Goal: Contribute content: Contribute content

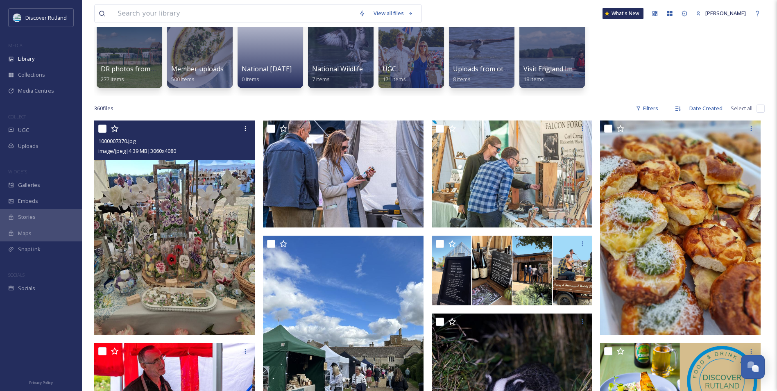
scroll to position [82, 0]
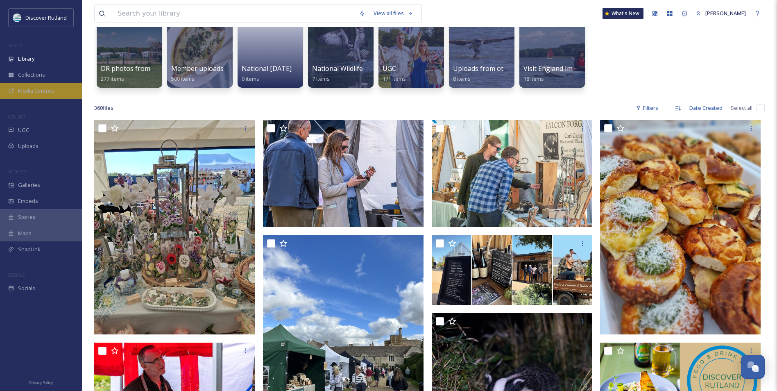
click at [39, 93] on span "Media Centres" at bounding box center [36, 91] width 36 height 8
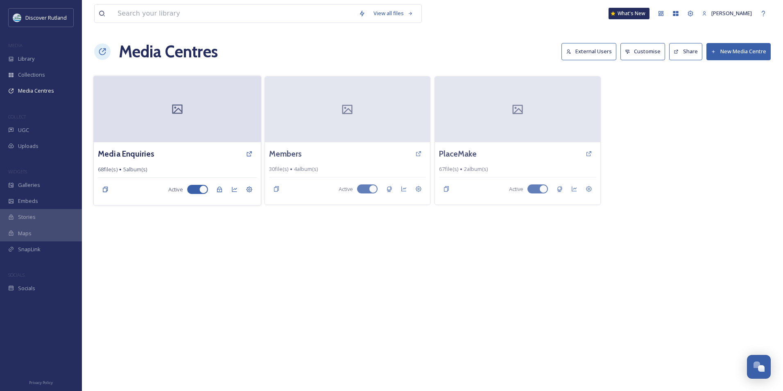
click at [211, 104] on div at bounding box center [177, 109] width 167 height 66
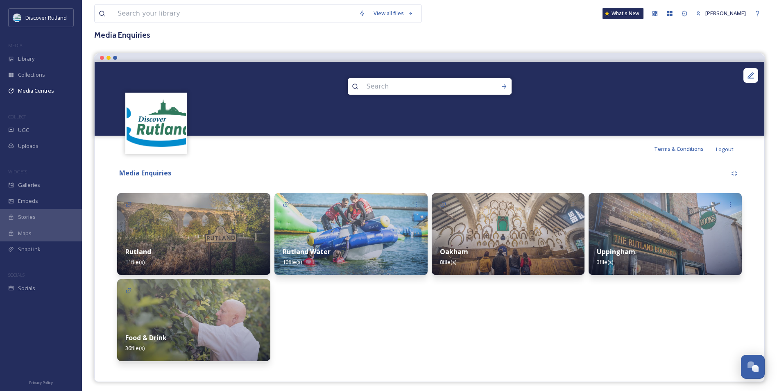
scroll to position [50, 0]
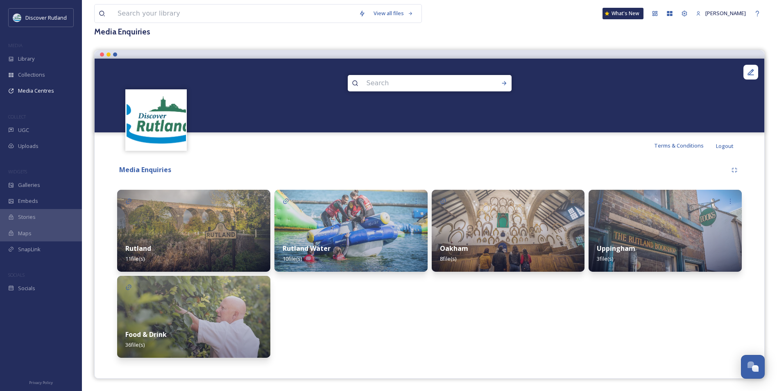
click at [242, 309] on img at bounding box center [193, 316] width 153 height 82
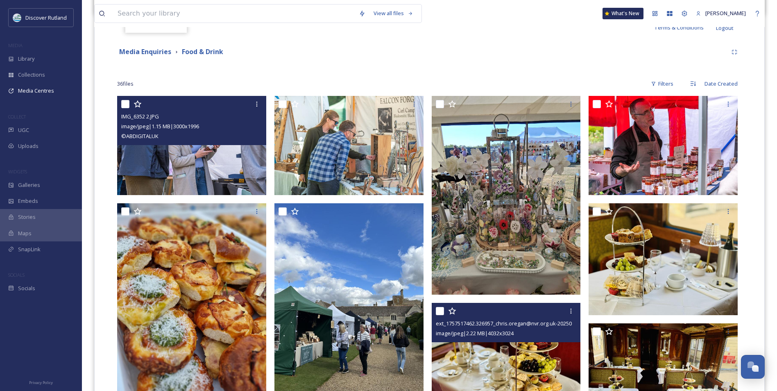
scroll to position [164, 0]
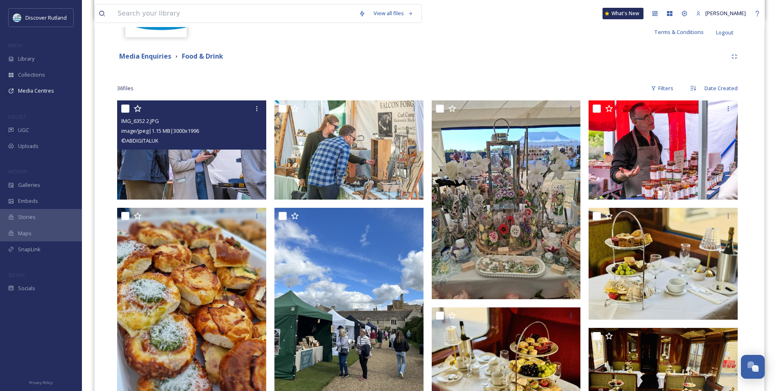
click at [469, 54] on div "Media Enquiries Food & Drink" at bounding box center [422, 56] width 610 height 10
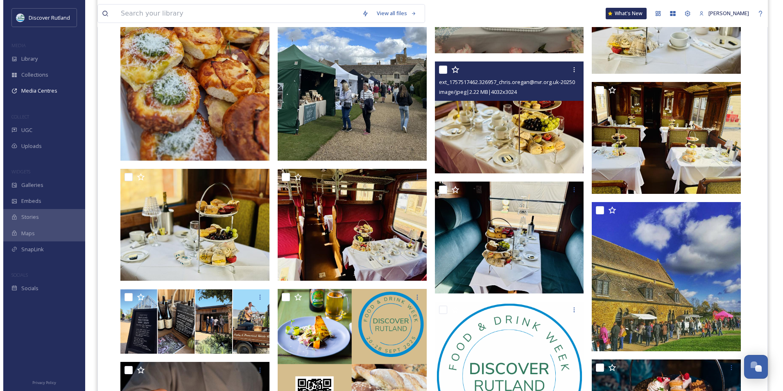
scroll to position [368, 0]
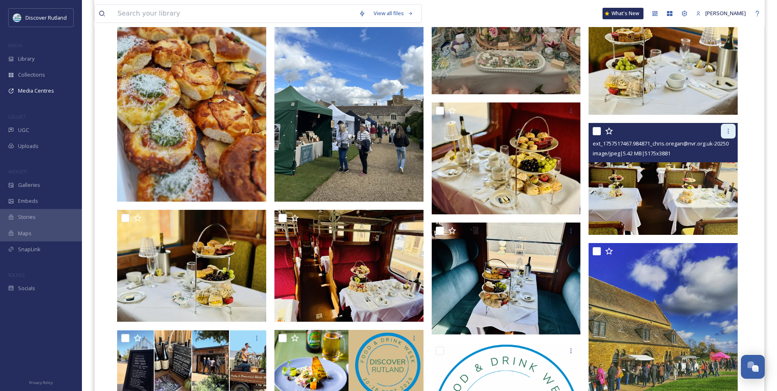
click at [729, 133] on icon at bounding box center [728, 131] width 7 height 7
click at [618, 170] on img at bounding box center [662, 179] width 149 height 112
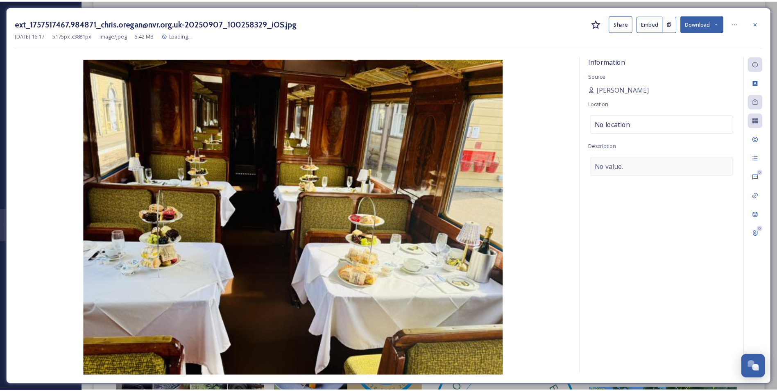
scroll to position [370, 0]
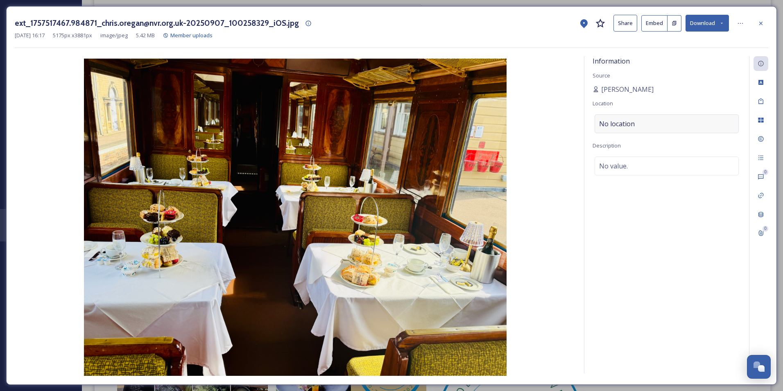
drag, startPoint x: 648, startPoint y: 121, endPoint x: 653, endPoint y: 121, distance: 4.5
click at [653, 121] on div "No location" at bounding box center [666, 123] width 144 height 19
drag, startPoint x: 653, startPoint y: 121, endPoint x: 649, endPoint y: 125, distance: 5.6
click at [651, 125] on input at bounding box center [666, 124] width 143 height 18
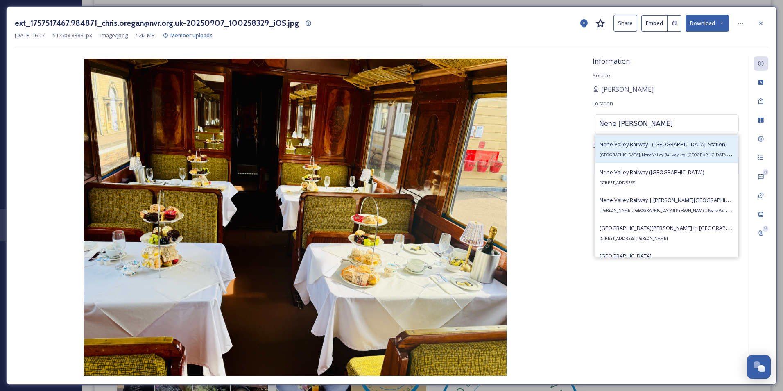
type input "Nene VALLE"
click at [652, 147] on span "Nene Valley Railway - (Wansford, Station)" at bounding box center [662, 143] width 127 height 7
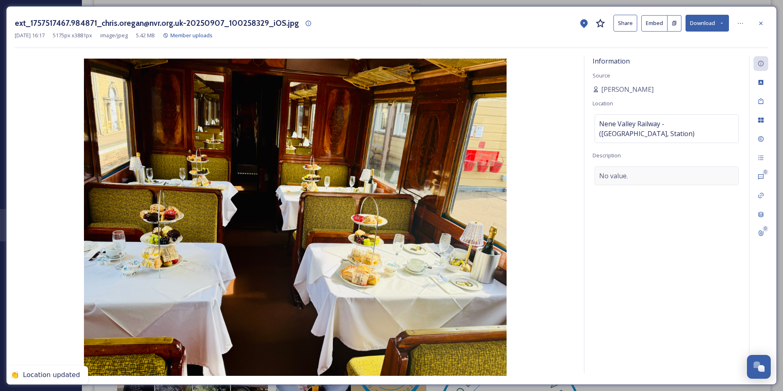
click at [604, 171] on span "No value." at bounding box center [613, 176] width 29 height 10
click at [637, 170] on textarea at bounding box center [666, 200] width 148 height 68
type textarea "a"
type textarea "Afternoon Tea on the Nene Valley Railway"
drag, startPoint x: 706, startPoint y: 351, endPoint x: 704, endPoint y: 342, distance: 9.1
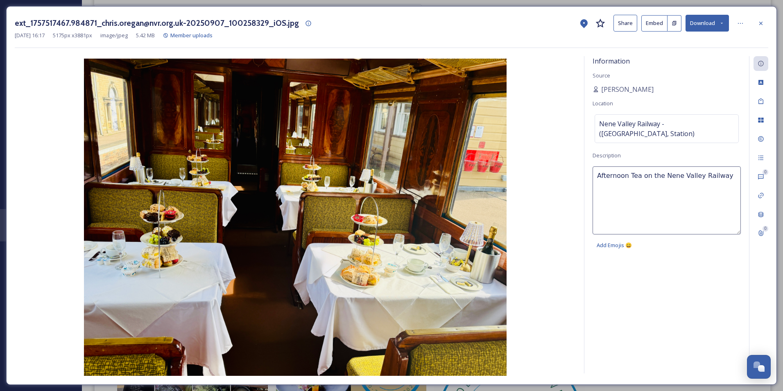
click at [706, 346] on div "Information Source Chris O'Regan Location Nene Valley Railway - (Wansford, Stat…" at bounding box center [666, 214] width 165 height 317
click at [761, 27] on div at bounding box center [760, 23] width 15 height 15
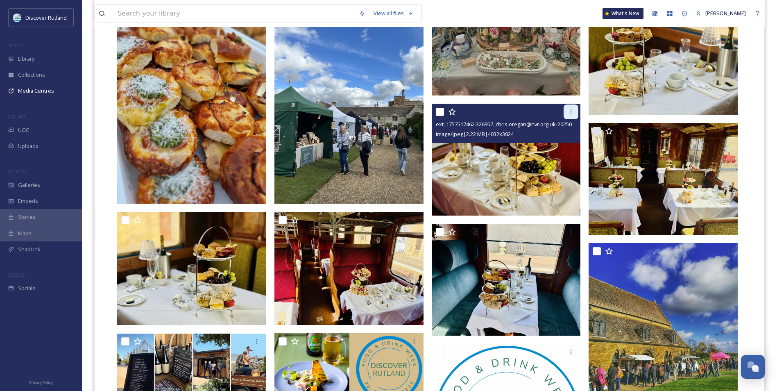
click at [569, 113] on icon at bounding box center [570, 111] width 7 height 7
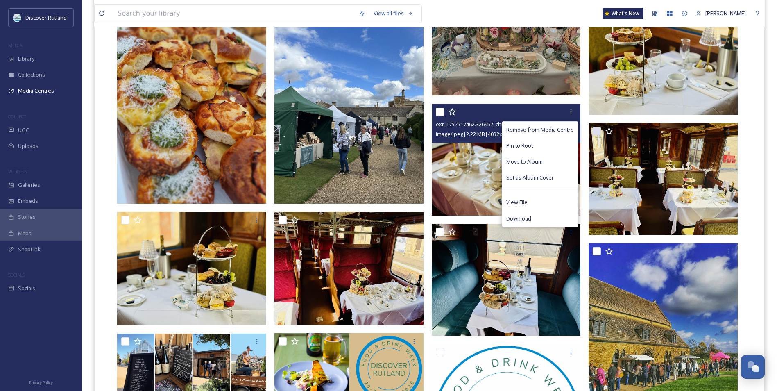
click at [452, 175] on img at bounding box center [505, 160] width 149 height 112
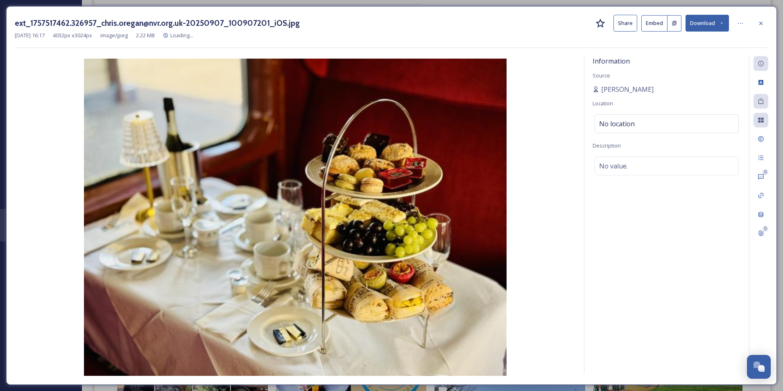
click at [452, 174] on img at bounding box center [295, 217] width 561 height 317
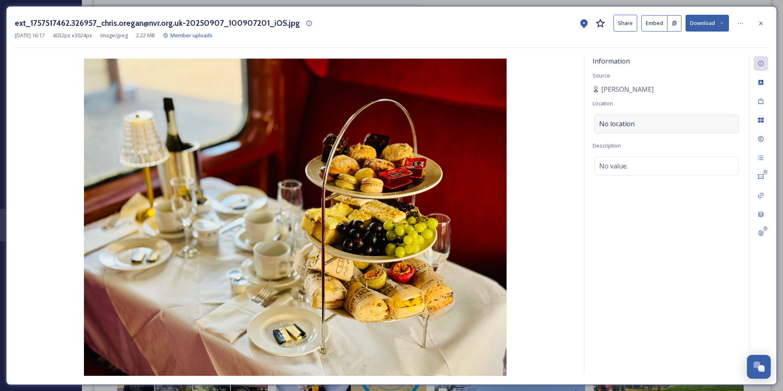
click at [670, 122] on div "No location" at bounding box center [666, 123] width 144 height 19
click at [669, 119] on input at bounding box center [666, 124] width 143 height 18
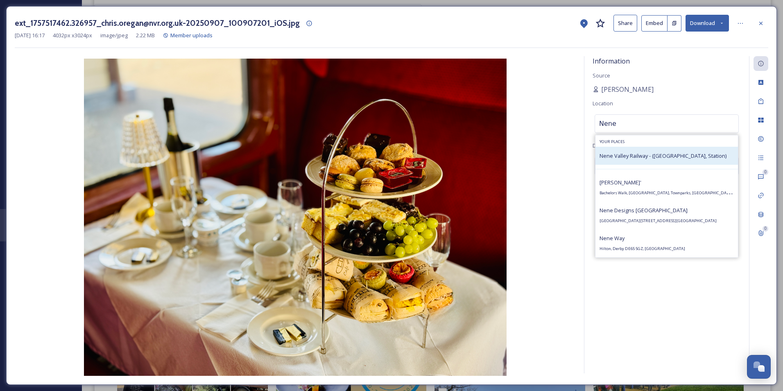
type input "Nene"
click at [677, 163] on div "Nene Valley Railway - (Wansford, Station)" at bounding box center [666, 156] width 142 height 18
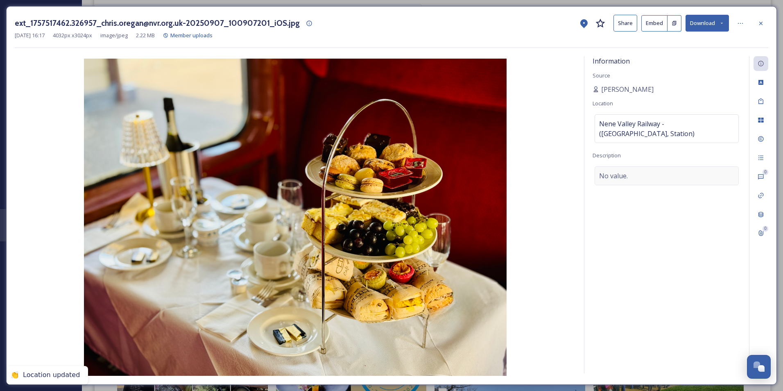
click at [637, 166] on div "No value." at bounding box center [666, 175] width 144 height 19
click at [646, 166] on textarea at bounding box center [666, 200] width 148 height 68
type textarea "Afternoon Tea at Nene Valley Railway"
click at [668, 278] on div "Information Source Chris O'Regan Location Nene Valley Railway - (Wansford, Stat…" at bounding box center [666, 214] width 165 height 317
click at [756, 21] on div at bounding box center [760, 23] width 15 height 15
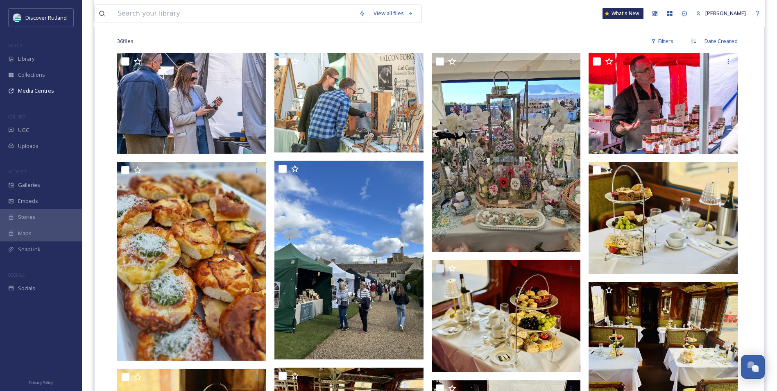
scroll to position [124, 0]
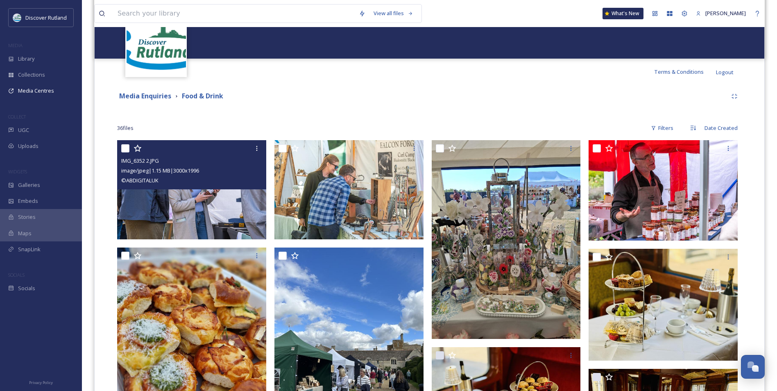
click at [203, 194] on img at bounding box center [191, 189] width 149 height 99
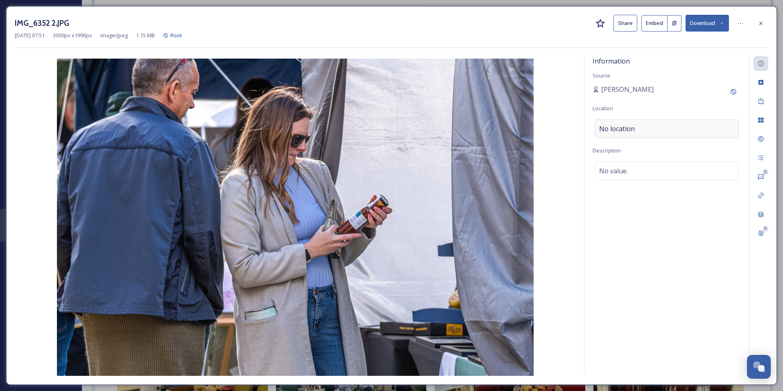
click at [625, 127] on span "No location" at bounding box center [617, 129] width 36 height 10
click at [628, 125] on input at bounding box center [666, 129] width 143 height 18
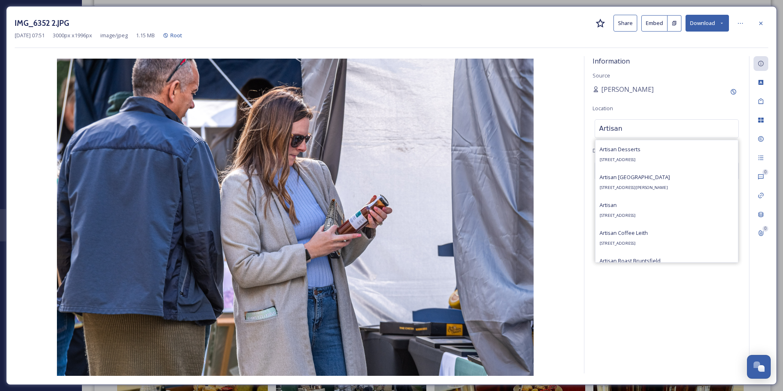
drag, startPoint x: 606, startPoint y: 126, endPoint x: 565, endPoint y: 118, distance: 41.4
click at [564, 124] on div "Information Source Mary Copley Location Artisan Artisan Desserts 240-242 Ladypo…" at bounding box center [391, 216] width 753 height 320
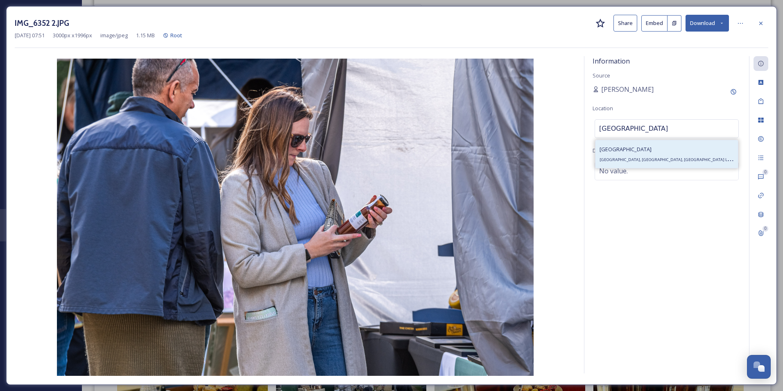
type input "[GEOGRAPHIC_DATA]"
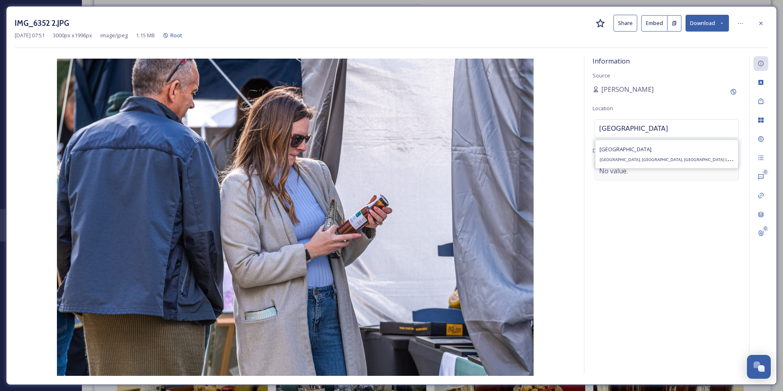
drag, startPoint x: 716, startPoint y: 149, endPoint x: 670, endPoint y: 165, distance: 48.7
click at [716, 149] on div "Rockingham Castle Rockingham Castle Estate, Rockingham, Market Harborough LE16 …" at bounding box center [666, 154] width 134 height 20
click at [625, 173] on span "No value." at bounding box center [613, 171] width 29 height 10
drag, startPoint x: 669, startPoint y: 178, endPoint x: 662, endPoint y: 159, distance: 20.2
click at [670, 181] on textarea at bounding box center [666, 195] width 148 height 68
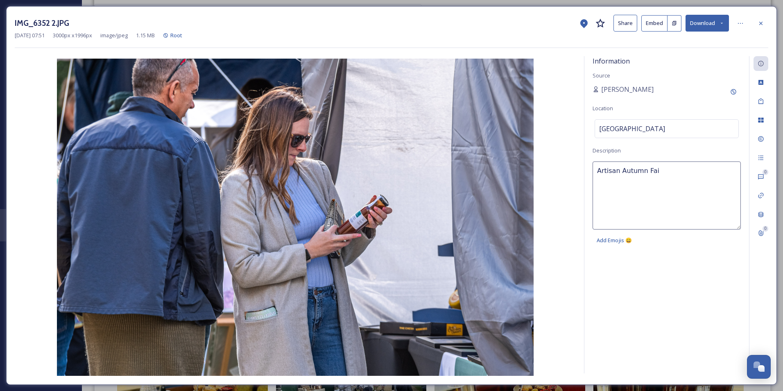
type textarea "Artisan Autumn Fair"
click at [701, 18] on button "Download" at bounding box center [706, 23] width 43 height 17
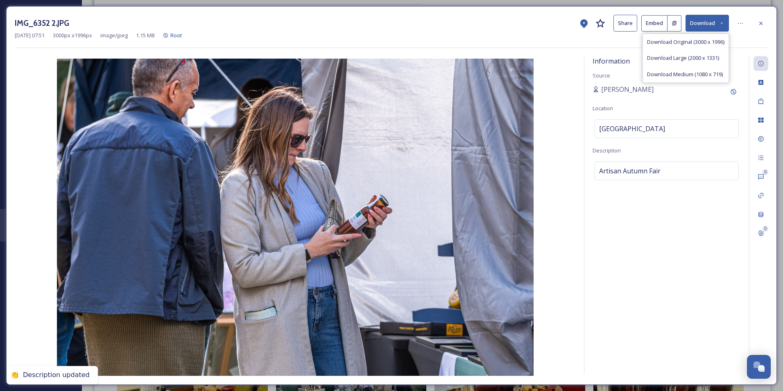
click at [726, 195] on div "Information Source Mary Copley Location Rockingham Castle Description Artisan A…" at bounding box center [666, 214] width 165 height 317
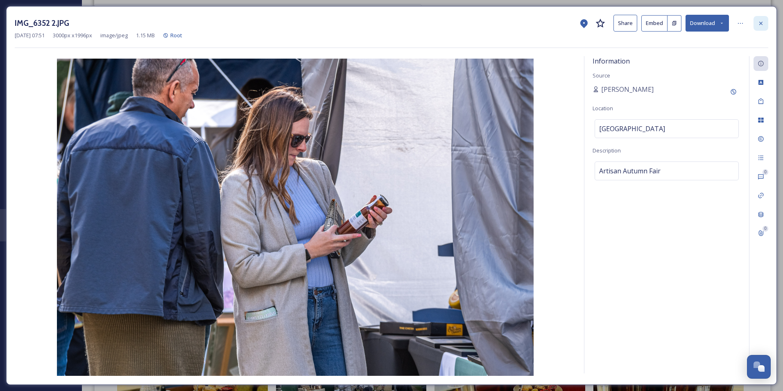
click at [761, 23] on icon at bounding box center [760, 22] width 3 height 3
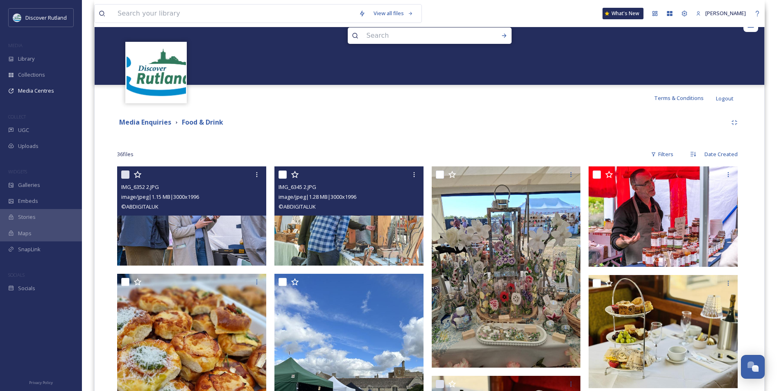
scroll to position [83, 0]
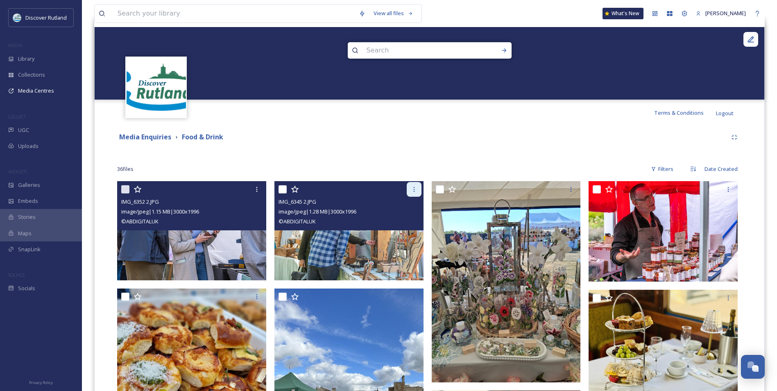
click at [415, 186] on icon at bounding box center [414, 189] width 7 height 7
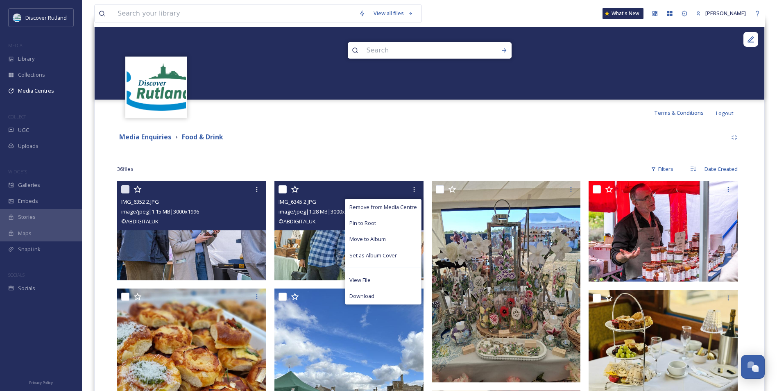
click at [330, 267] on img at bounding box center [348, 230] width 149 height 99
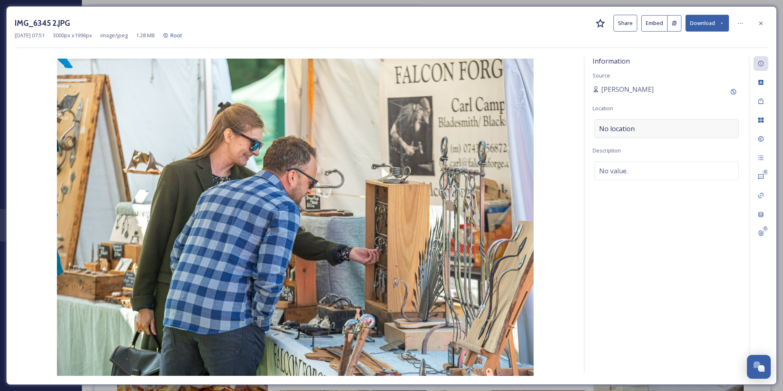
click at [645, 128] on div "No location" at bounding box center [666, 128] width 144 height 19
click at [640, 123] on input at bounding box center [666, 129] width 143 height 18
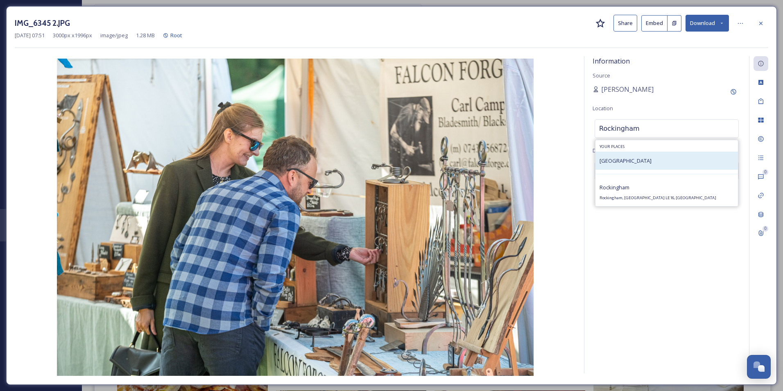
type input "Rockingham"
drag, startPoint x: 706, startPoint y: 156, endPoint x: 687, endPoint y: 160, distance: 19.4
click at [705, 156] on div "[GEOGRAPHIC_DATA]" at bounding box center [666, 160] width 142 height 18
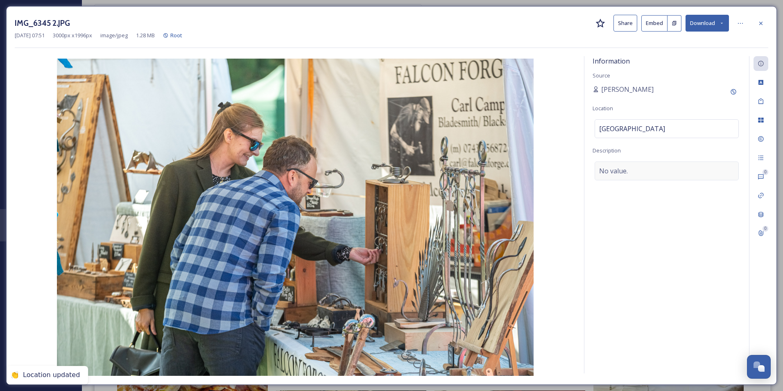
click at [673, 168] on div "No value." at bounding box center [666, 170] width 144 height 19
drag, startPoint x: 637, startPoint y: 226, endPoint x: 641, endPoint y: 218, distance: 8.2
click at [640, 221] on textarea at bounding box center [666, 195] width 148 height 68
drag, startPoint x: 598, startPoint y: 156, endPoint x: 598, endPoint y: 161, distance: 5.7
click at [598, 161] on div "Information Source Mary Copley Location Rockingham Castle Description No value." at bounding box center [666, 214] width 165 height 317
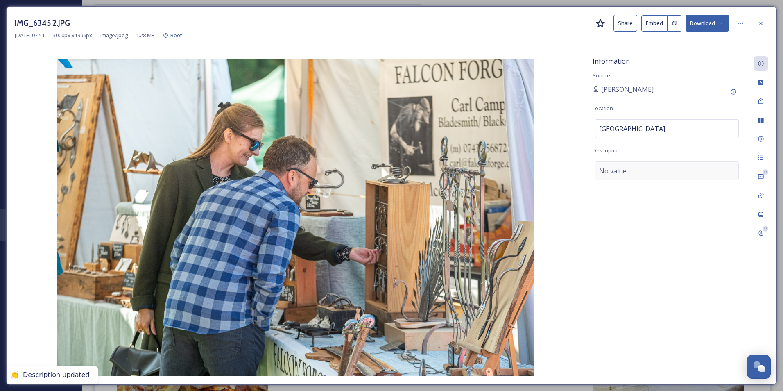
click at [613, 171] on span "No value." at bounding box center [613, 171] width 29 height 10
click at [648, 194] on textarea at bounding box center [666, 195] width 148 height 68
type textarea "R"
type textarea "Artisan Autumn Fair"
click at [756, 21] on div at bounding box center [760, 23] width 15 height 15
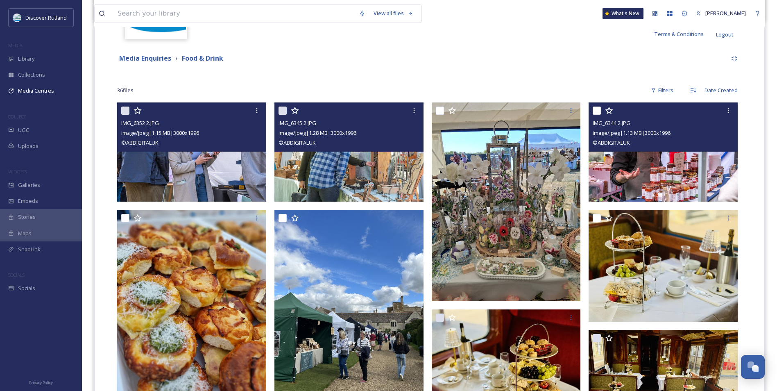
scroll to position [165, 0]
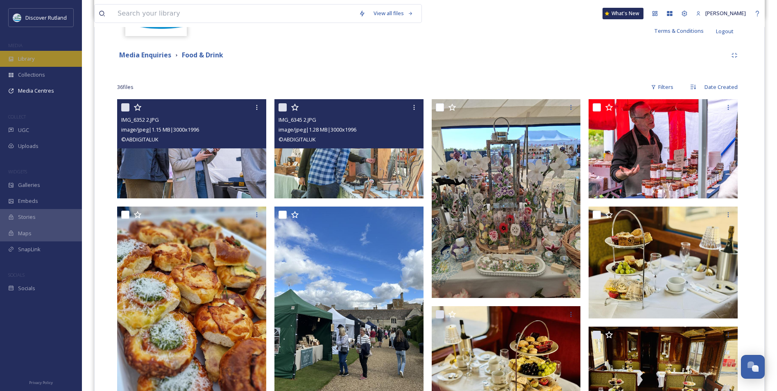
click at [24, 61] on span "Library" at bounding box center [26, 59] width 16 height 8
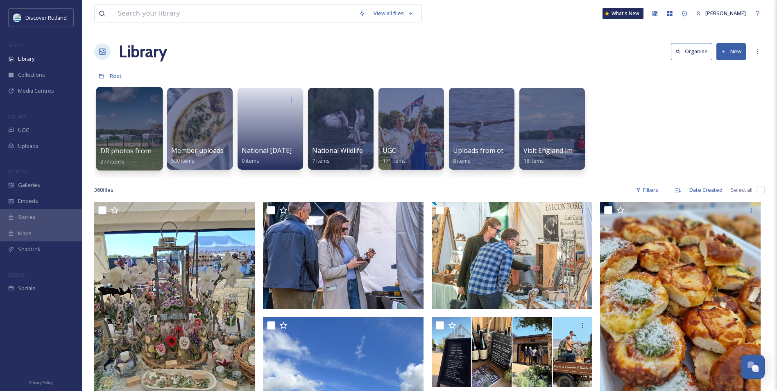
click at [118, 148] on span "DR photos from RJ Photographics" at bounding box center [153, 150] width 106 height 9
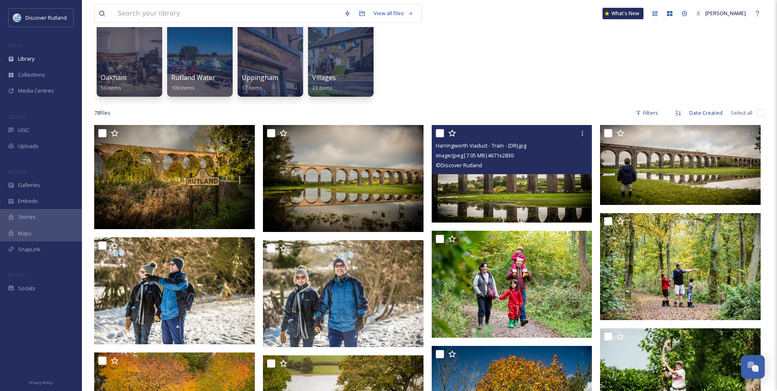
scroll to position [82, 0]
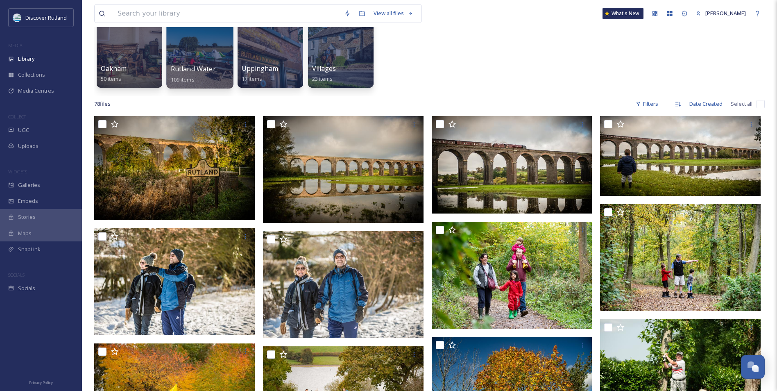
click at [223, 74] on div "Rutland Water 109 items" at bounding box center [200, 74] width 59 height 20
click at [168, 46] on div at bounding box center [199, 47] width 67 height 84
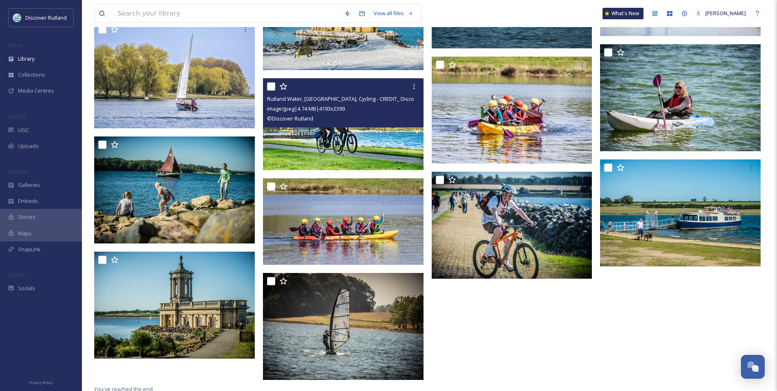
scroll to position [2931, 0]
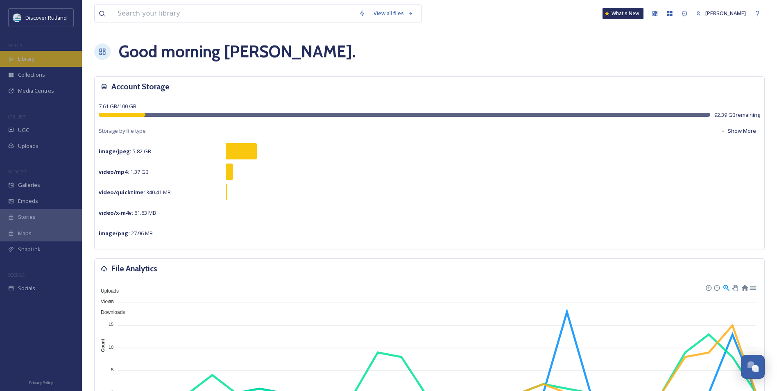
click at [37, 53] on div "Library" at bounding box center [41, 59] width 82 height 16
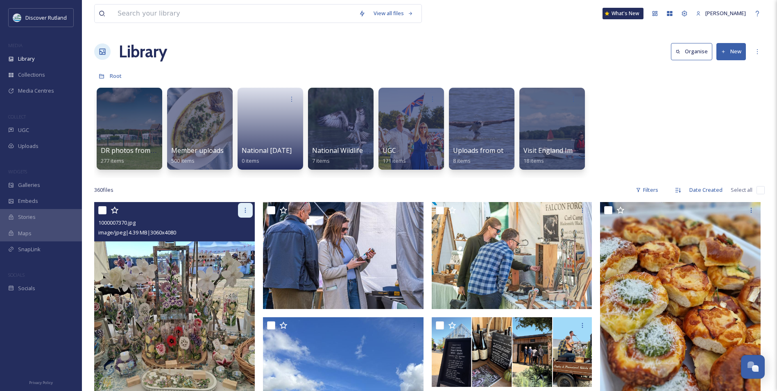
click at [250, 210] on div at bounding box center [245, 210] width 15 height 15
click at [176, 252] on img at bounding box center [174, 309] width 160 height 214
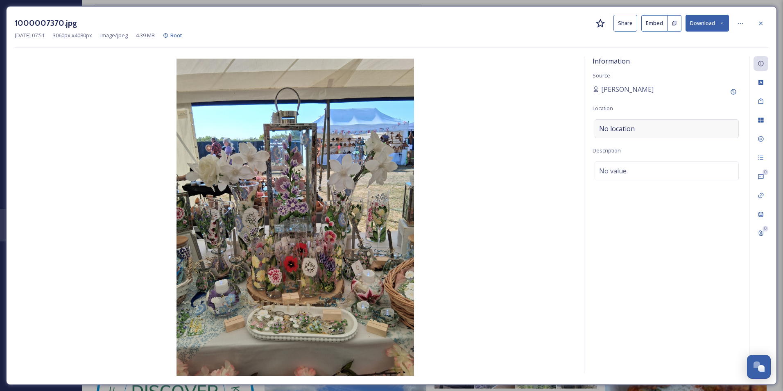
click at [653, 124] on div "No location" at bounding box center [666, 128] width 144 height 19
click at [653, 126] on input at bounding box center [666, 129] width 143 height 18
click at [654, 130] on input at bounding box center [666, 129] width 143 height 18
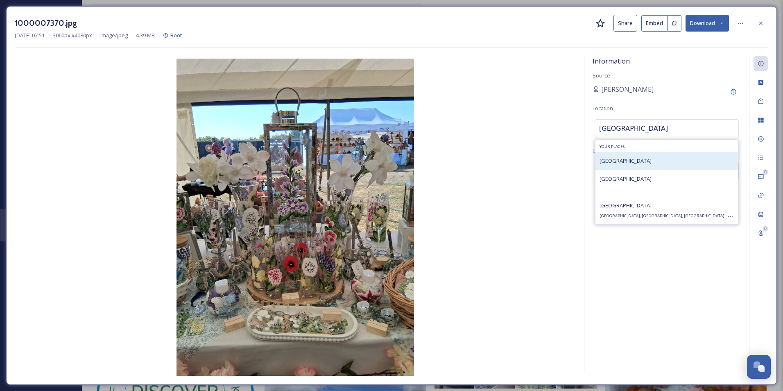
type input "[GEOGRAPHIC_DATA]"
click at [646, 158] on div "[GEOGRAPHIC_DATA]" at bounding box center [666, 160] width 142 height 18
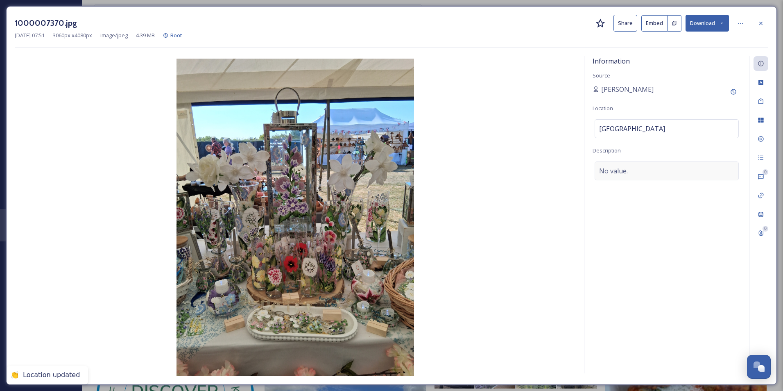
click at [652, 167] on div "No value." at bounding box center [666, 170] width 144 height 19
drag, startPoint x: 666, startPoint y: 198, endPoint x: 663, endPoint y: 190, distance: 9.2
click at [664, 191] on textarea at bounding box center [666, 195] width 148 height 68
type textarea "Artisan Fair"
click at [743, 25] on icon at bounding box center [740, 23] width 7 height 7
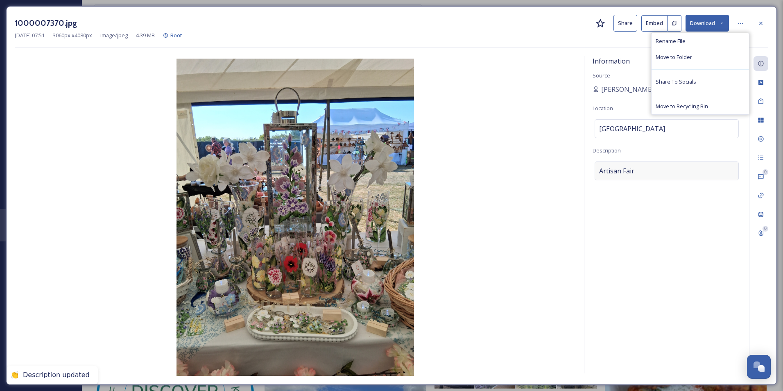
click at [673, 176] on div "Artisan Fair" at bounding box center [666, 170] width 144 height 19
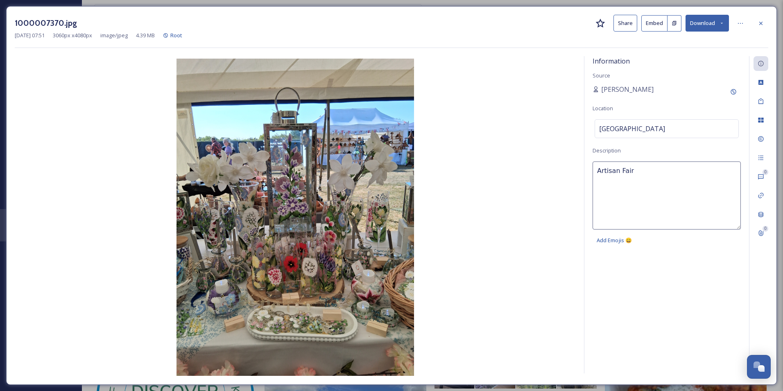
click at [667, 167] on textarea "Artisan Fair" at bounding box center [666, 195] width 148 height 68
click at [636, 91] on span "[PERSON_NAME]" at bounding box center [627, 89] width 52 height 10
click at [735, 93] on icon at bounding box center [733, 91] width 7 height 7
click at [667, 117] on input at bounding box center [637, 120] width 91 height 19
drag, startPoint x: 733, startPoint y: 96, endPoint x: 737, endPoint y: 108, distance: 12.4
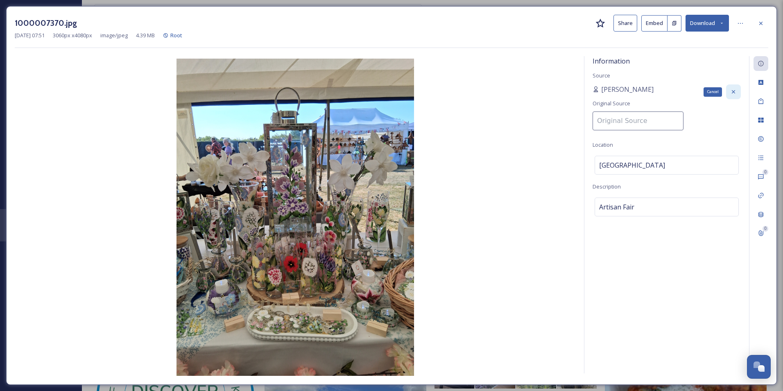
click at [734, 96] on div "Cancel" at bounding box center [733, 91] width 15 height 15
click at [679, 209] on div "Artisan Fair" at bounding box center [666, 206] width 144 height 19
click at [678, 209] on textarea "Artisan Fair" at bounding box center [666, 231] width 148 height 68
type textarea "Autumn Artisan Fair"
